Goal: Transaction & Acquisition: Purchase product/service

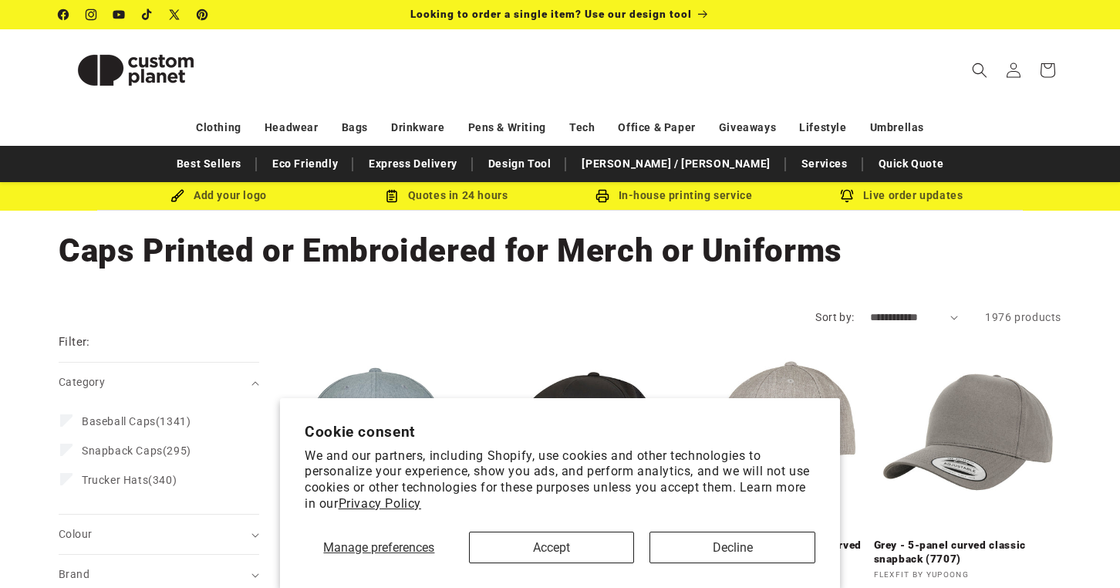
click at [586, 552] on button "Accept" at bounding box center [552, 548] width 166 height 32
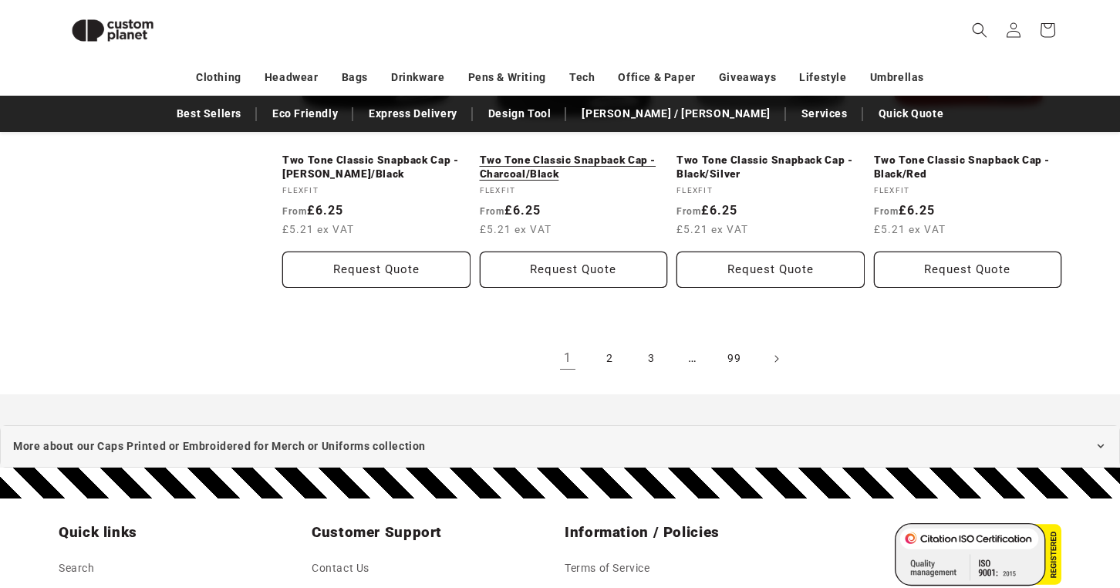
scroll to position [1835, 0]
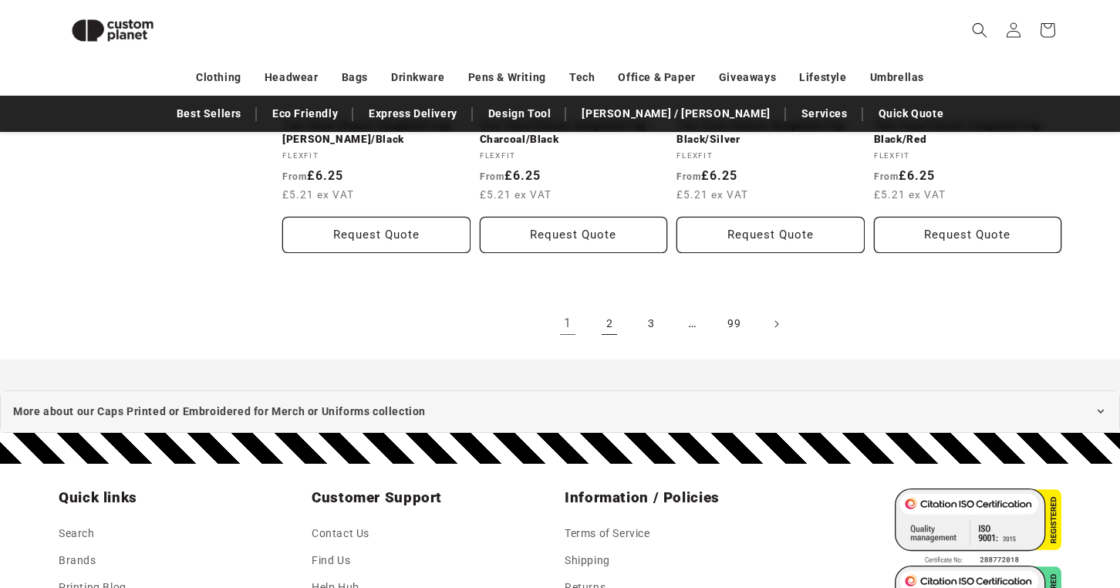
click at [599, 319] on link "2" at bounding box center [609, 324] width 34 height 34
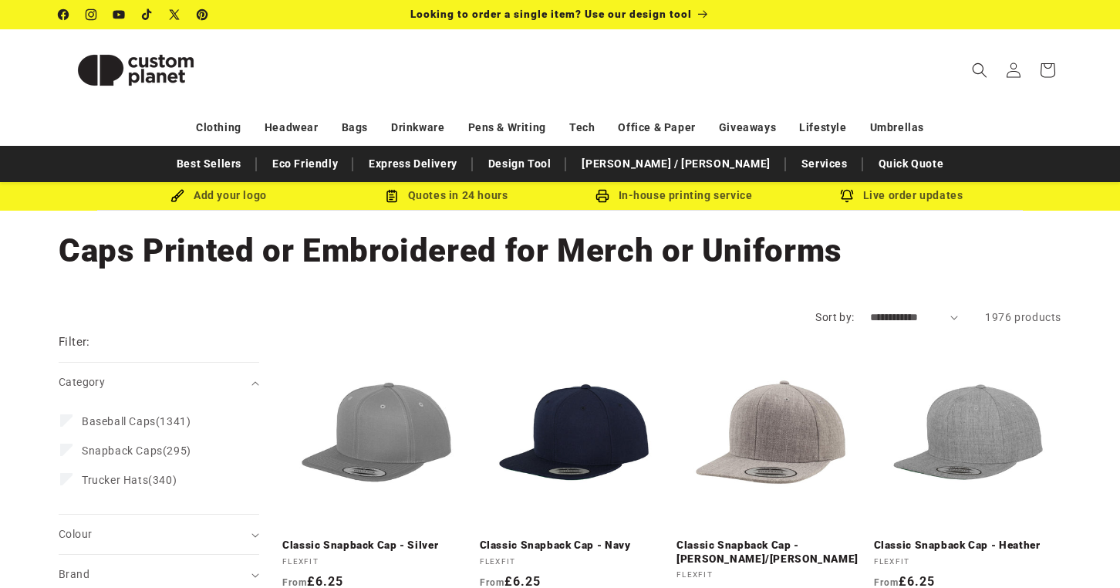
scroll to position [41, 0]
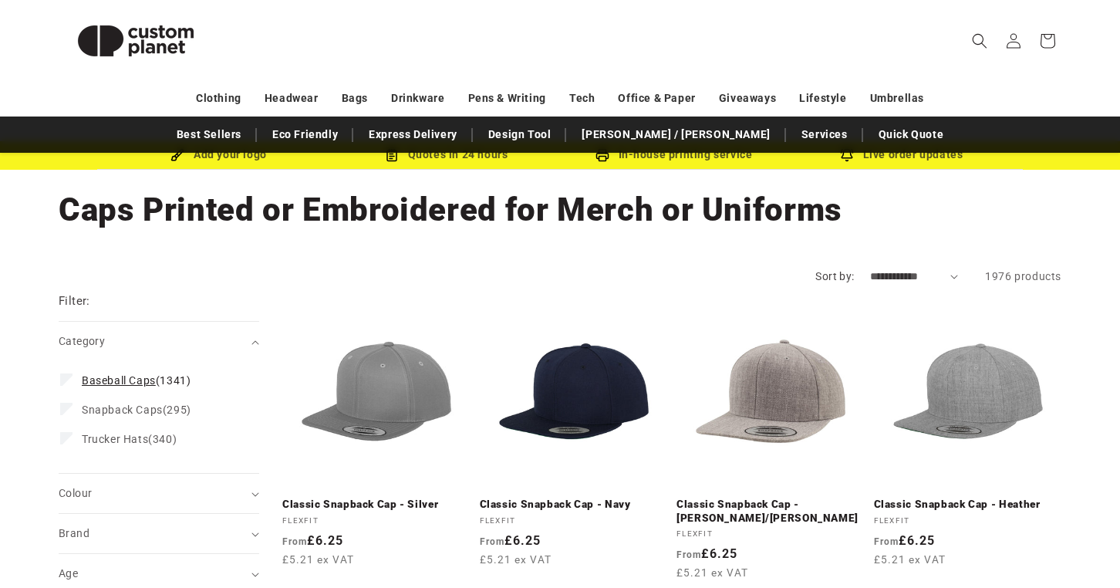
click at [74, 378] on label "Baseball Caps (1341) Baseball Caps (1341 products)" at bounding box center [154, 380] width 188 height 29
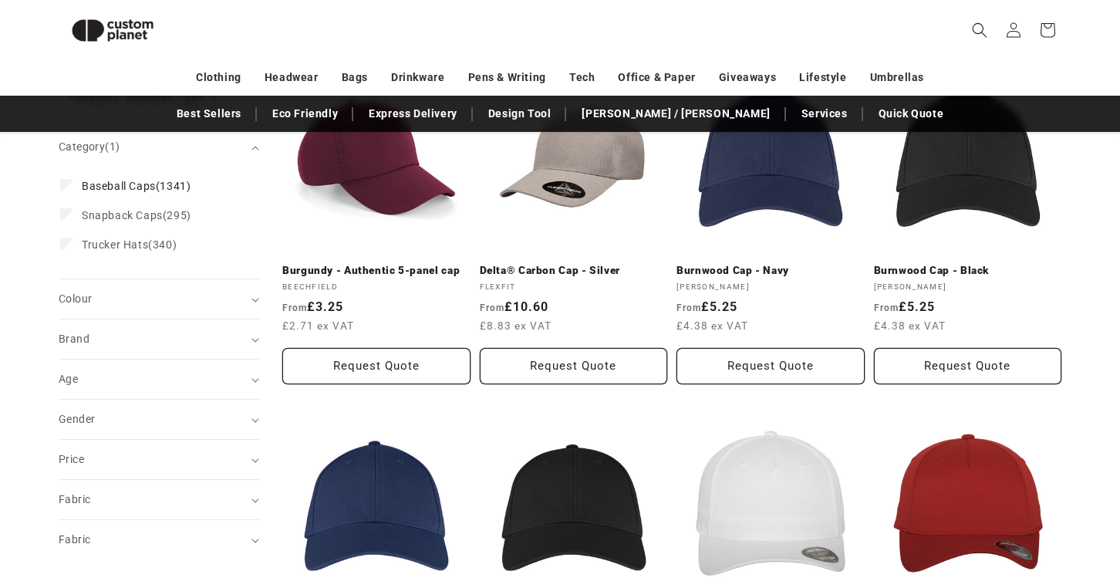
scroll to position [261, 0]
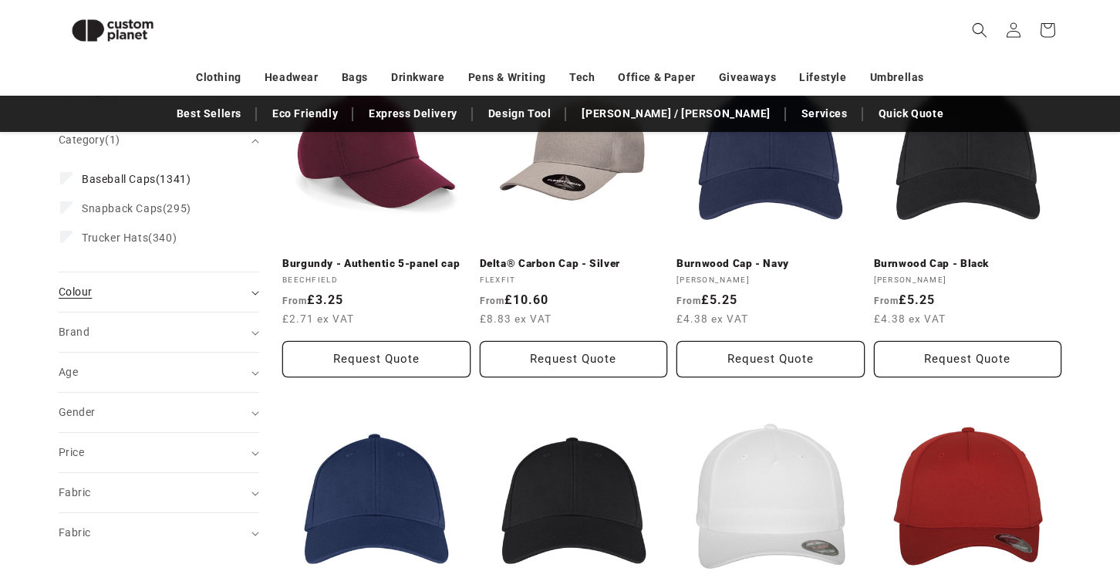
click at [193, 292] on div "Colour (0)" at bounding box center [152, 292] width 187 height 16
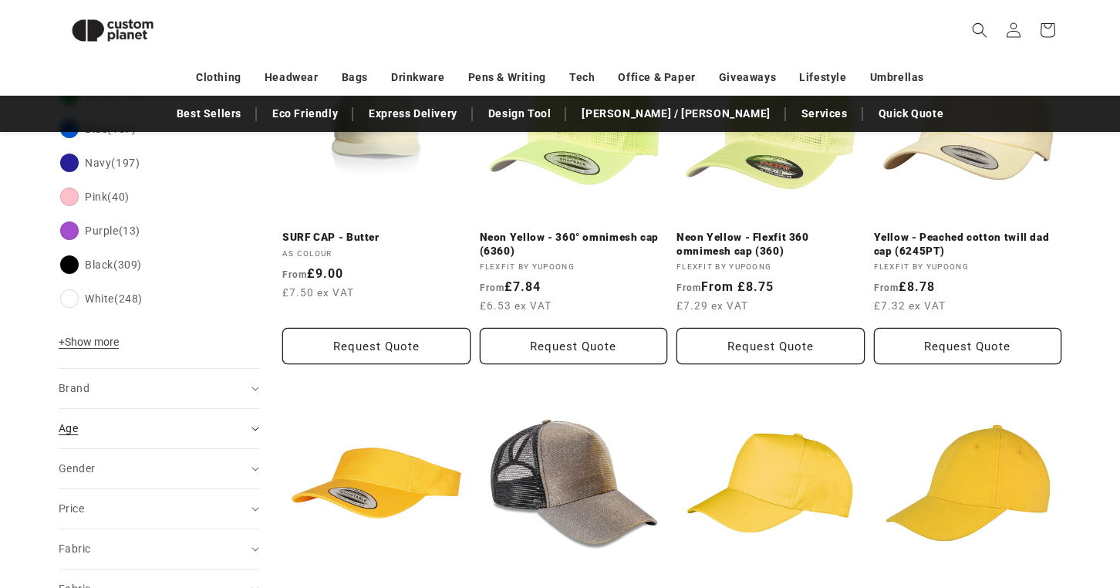
scroll to position [630, 0]
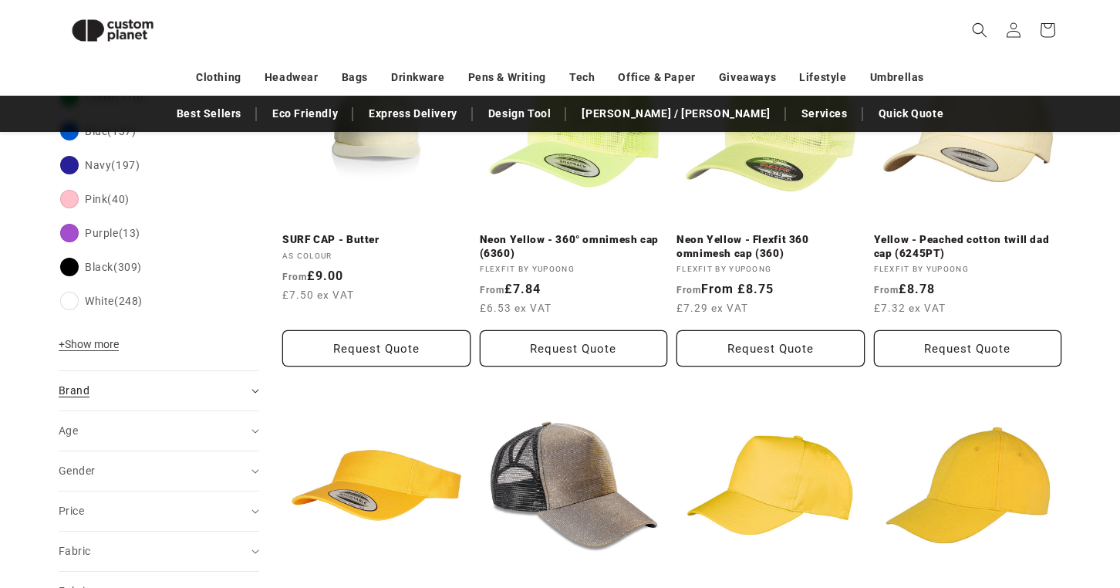
click at [156, 381] on summary "Brand (0)" at bounding box center [159, 390] width 201 height 39
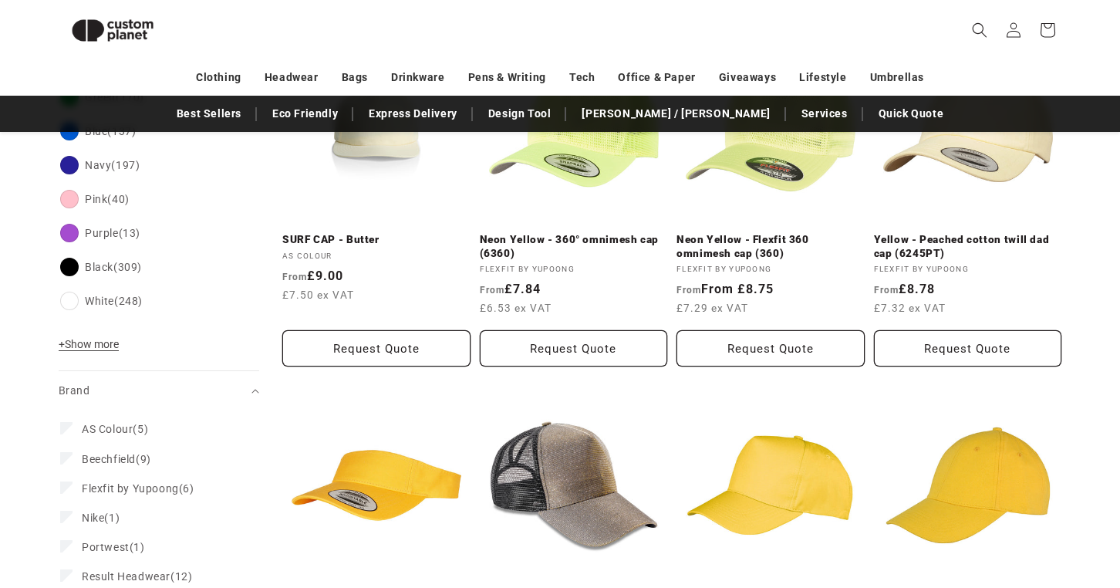
click at [183, 329] on div "Colour Red (138) Red (138 products) Orange (34) Orange (34 products) Yellow (34…" at bounding box center [159, 172] width 201 height 397
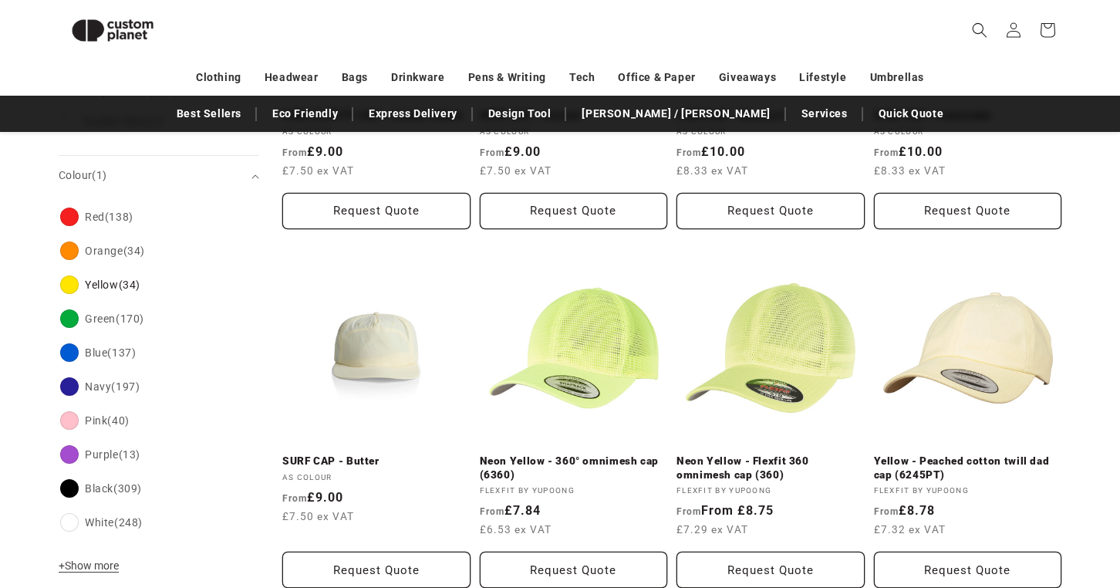
scroll to position [407, 0]
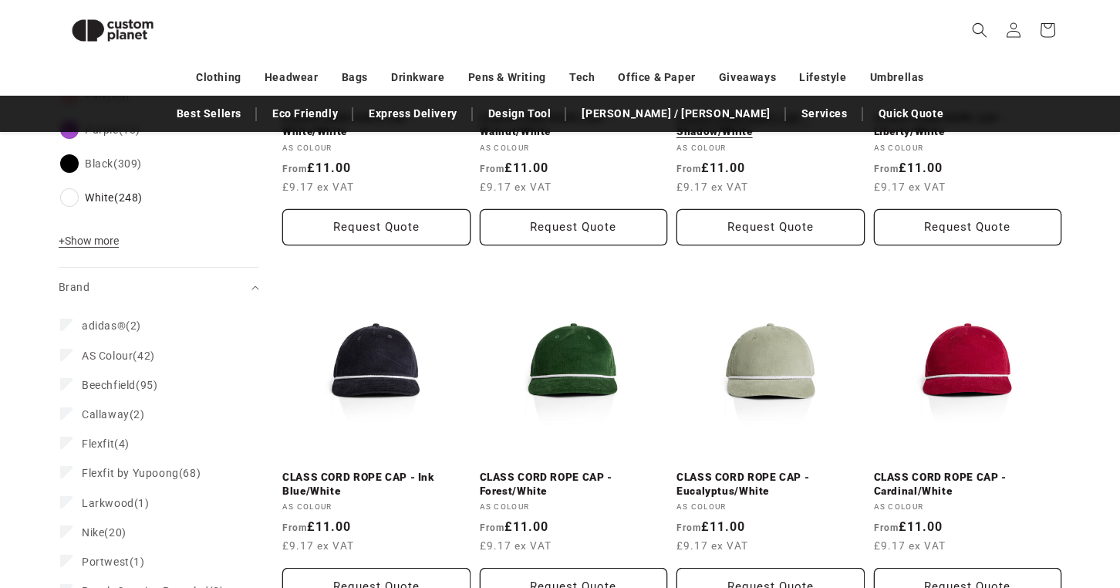
scroll to position [819, 0]
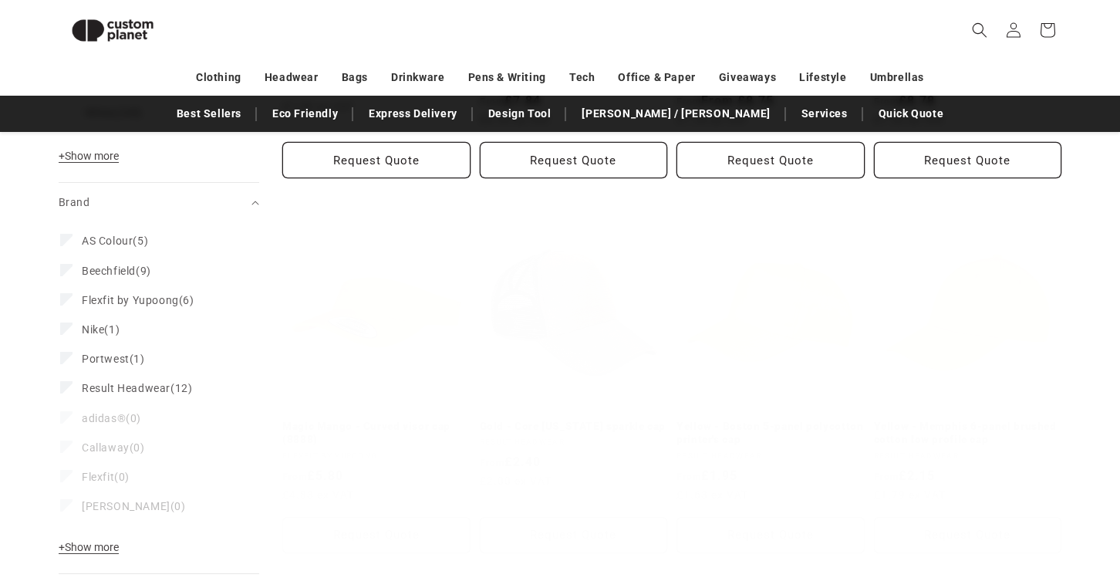
scroll to position [407, 0]
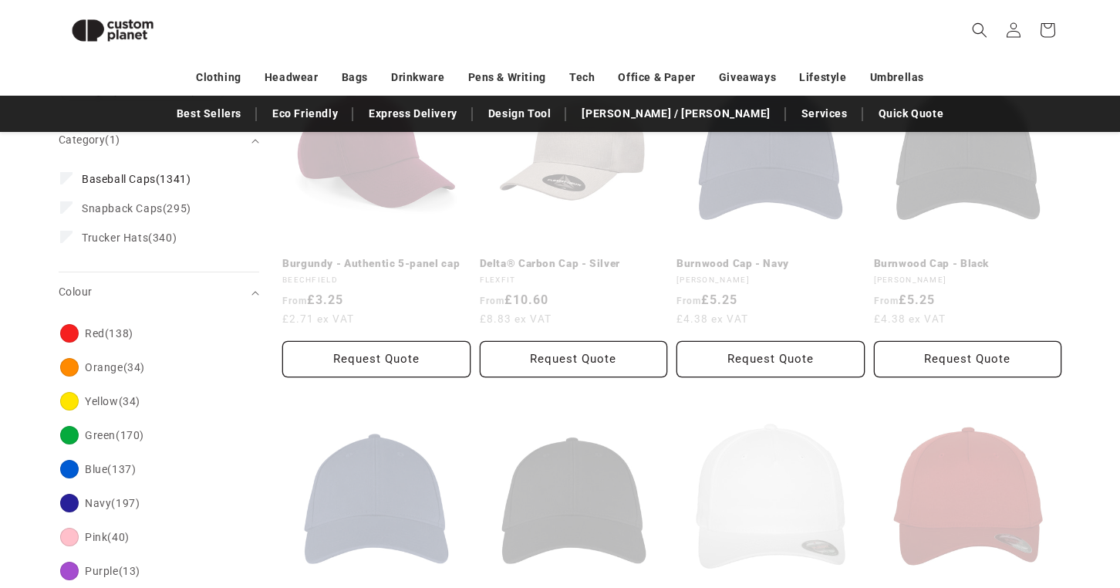
scroll to position [41, 0]
